Goal: Navigation & Orientation: Find specific page/section

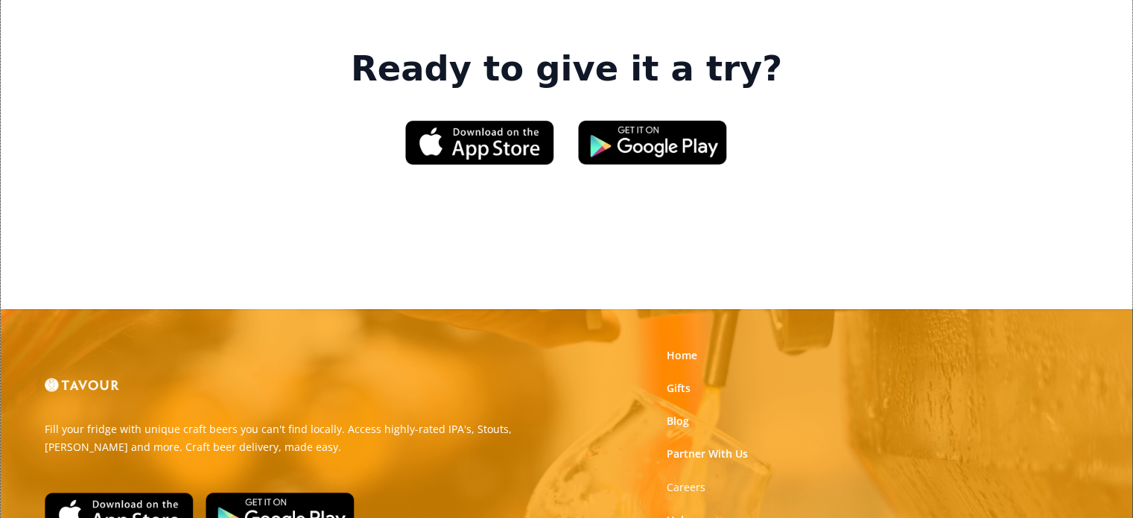
scroll to position [2387, 0]
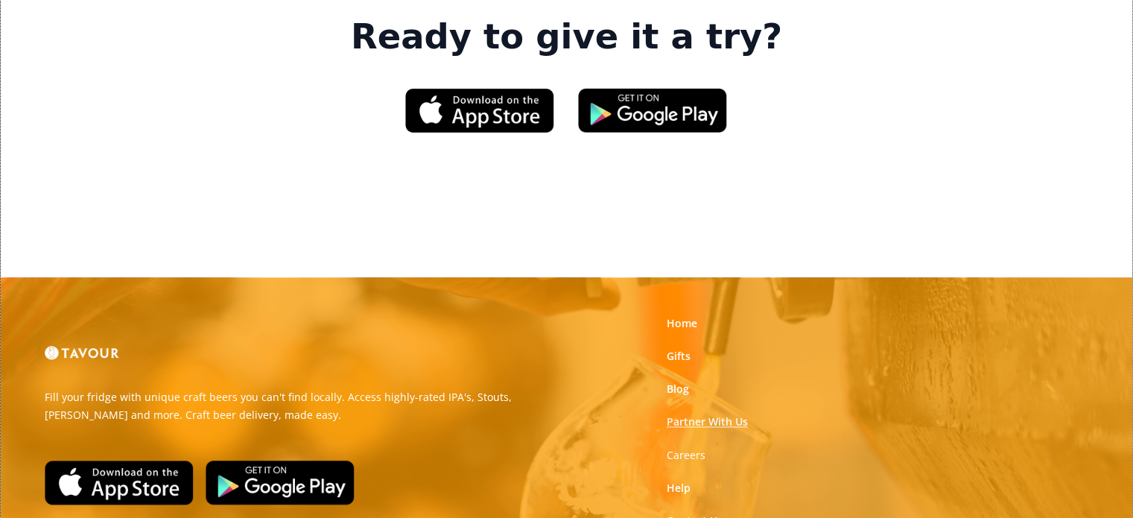
click at [694, 414] on link "Partner With Us" at bounding box center [706, 421] width 81 height 15
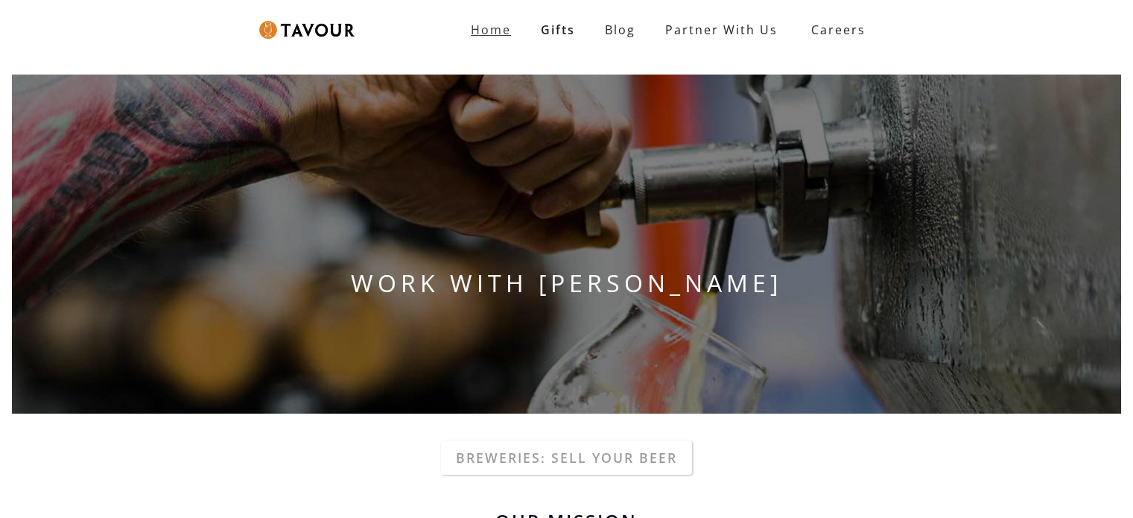
click at [494, 39] on link "Home" at bounding box center [491, 30] width 70 height 30
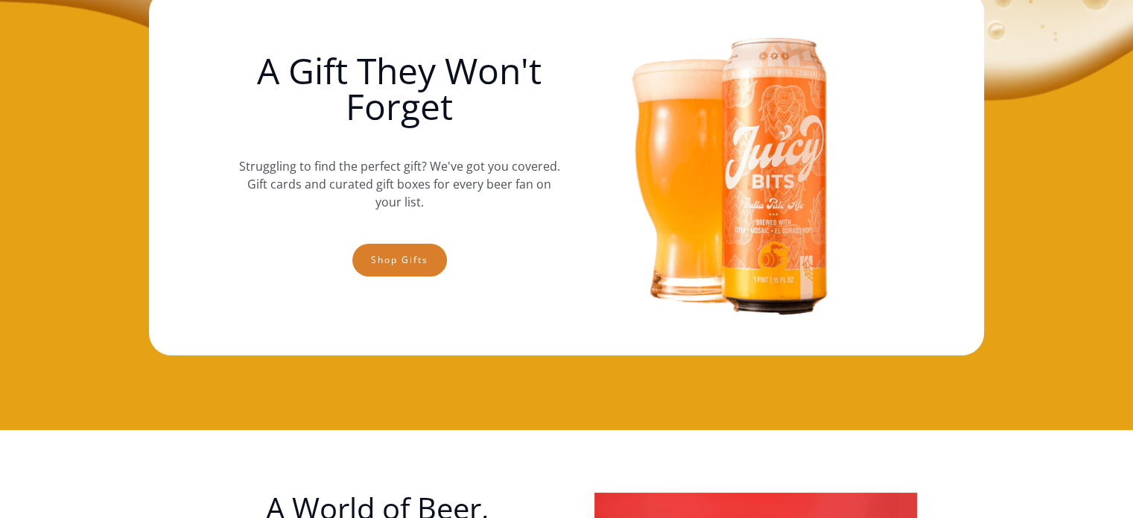
scroll to position [111, 0]
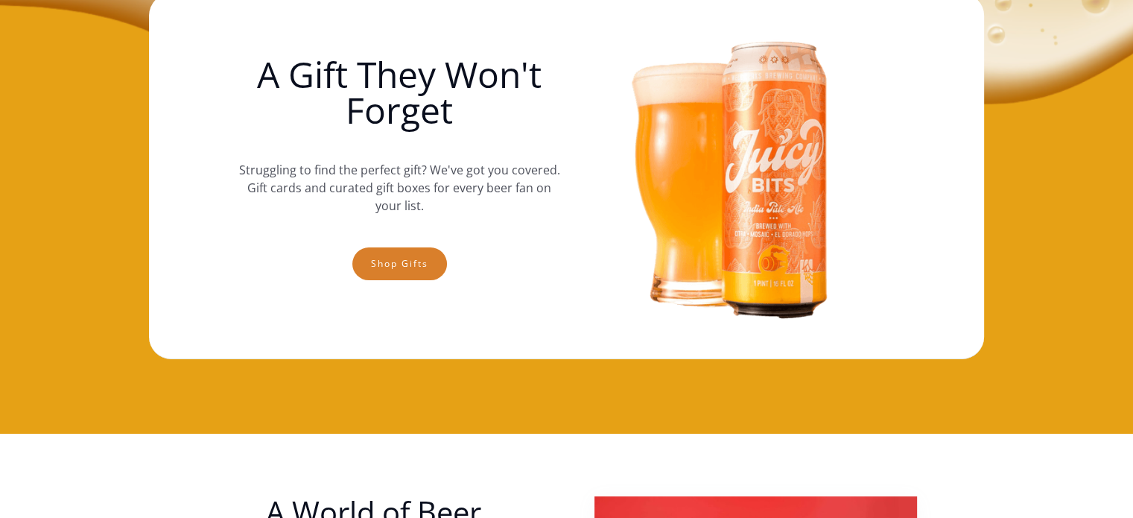
click at [473, 77] on h1 "A Gift They Won't Forget" at bounding box center [399, 92] width 322 height 71
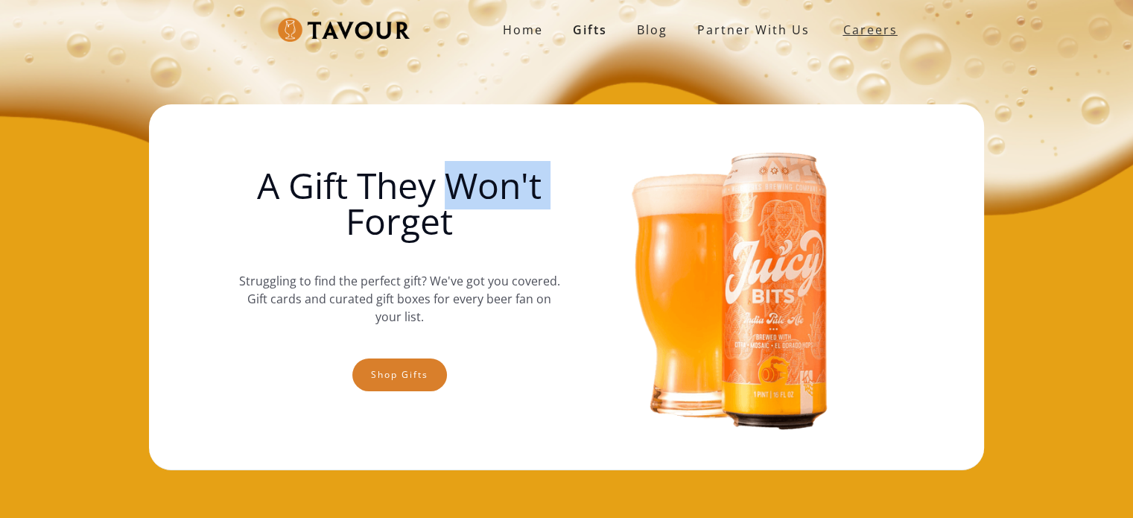
click at [850, 19] on strong "Careers" at bounding box center [870, 30] width 54 height 30
